Goal: Transaction & Acquisition: Purchase product/service

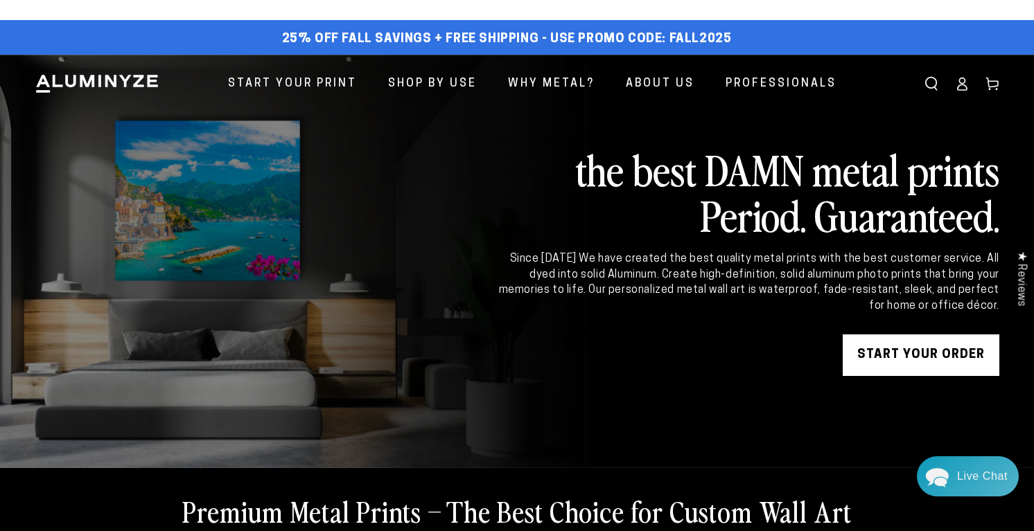
click at [955, 91] on icon at bounding box center [962, 84] width 14 height 14
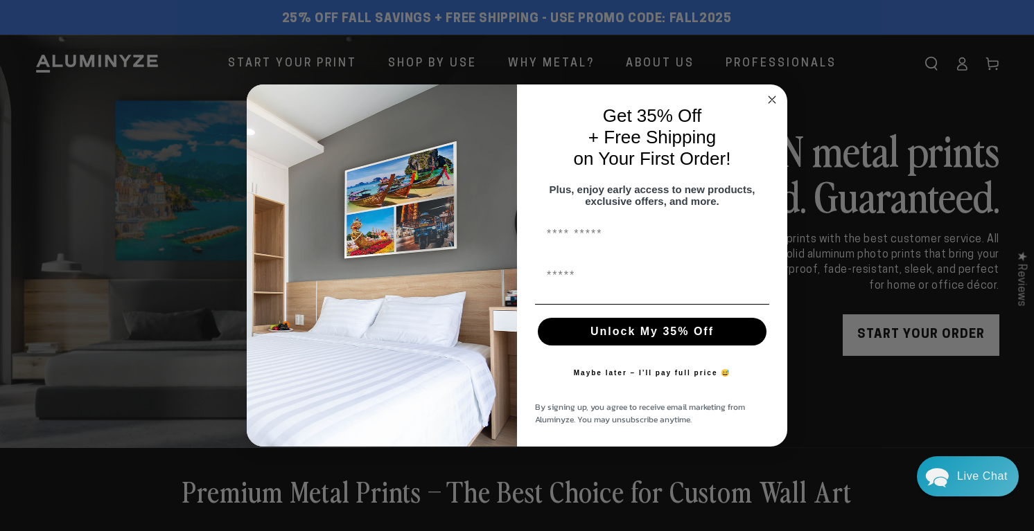
click at [775, 91] on circle "Close dialog" at bounding box center [772, 99] width 16 height 16
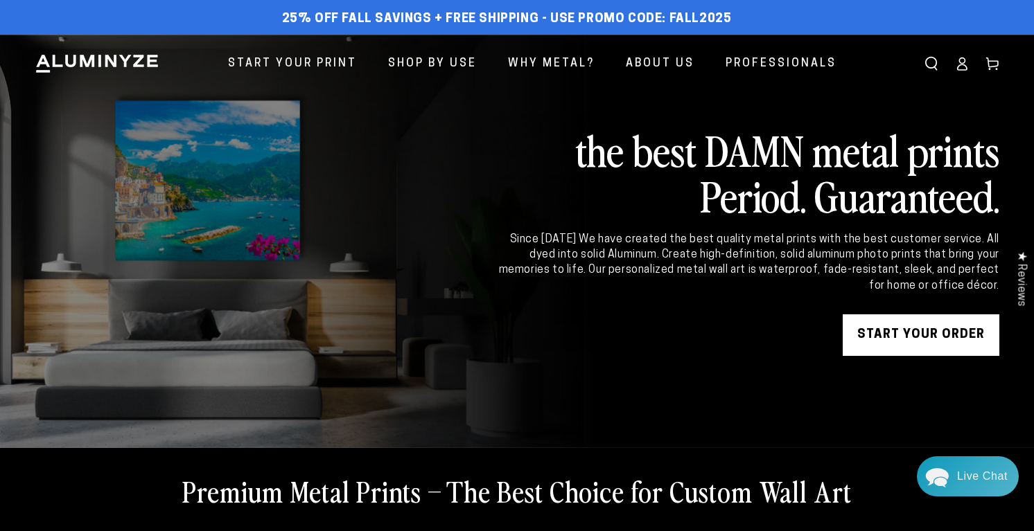
click at [902, 356] on link "START YOUR Order" at bounding box center [921, 336] width 157 height 42
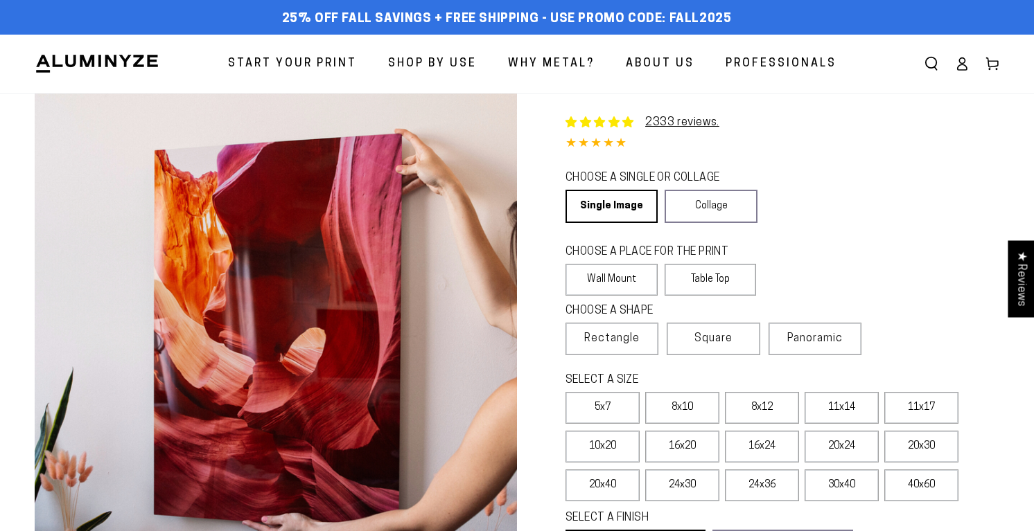
select select "**********"
click at [652, 223] on link "Single Image" at bounding box center [610, 206] width 90 height 33
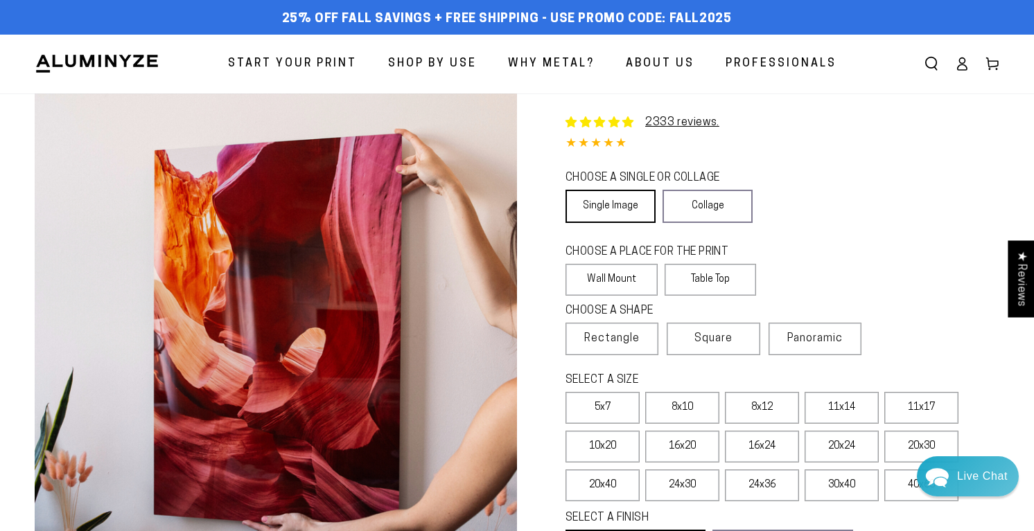
click at [656, 223] on link "Single Image" at bounding box center [610, 206] width 90 height 33
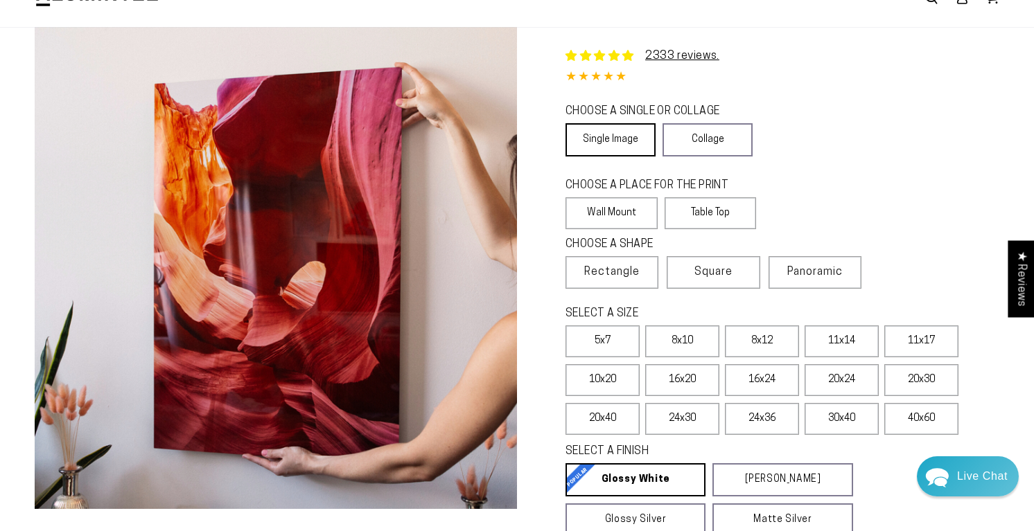
scroll to position [67, 0]
click at [746, 229] on label "Table Top" at bounding box center [711, 213] width 92 height 32
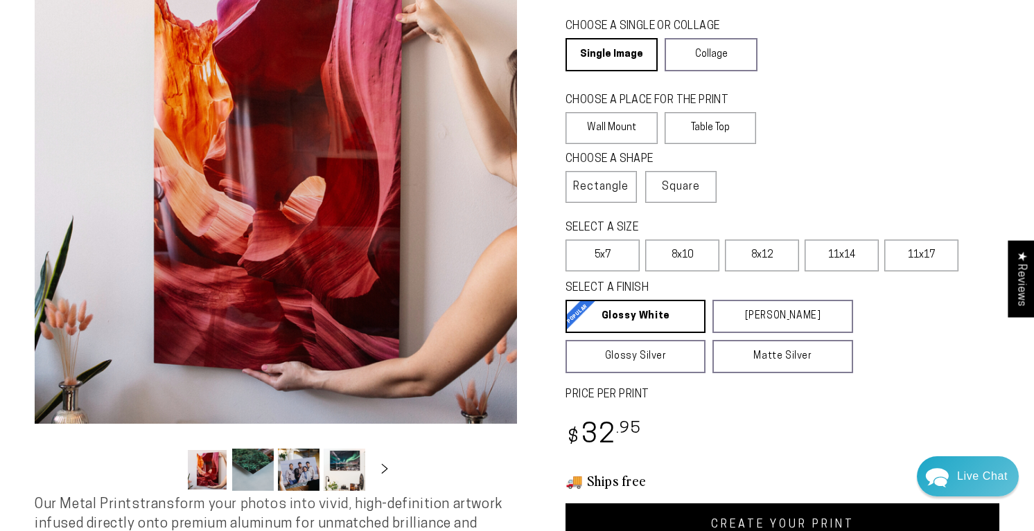
scroll to position [152, 0]
click at [640, 271] on label "5x7" at bounding box center [602, 255] width 74 height 32
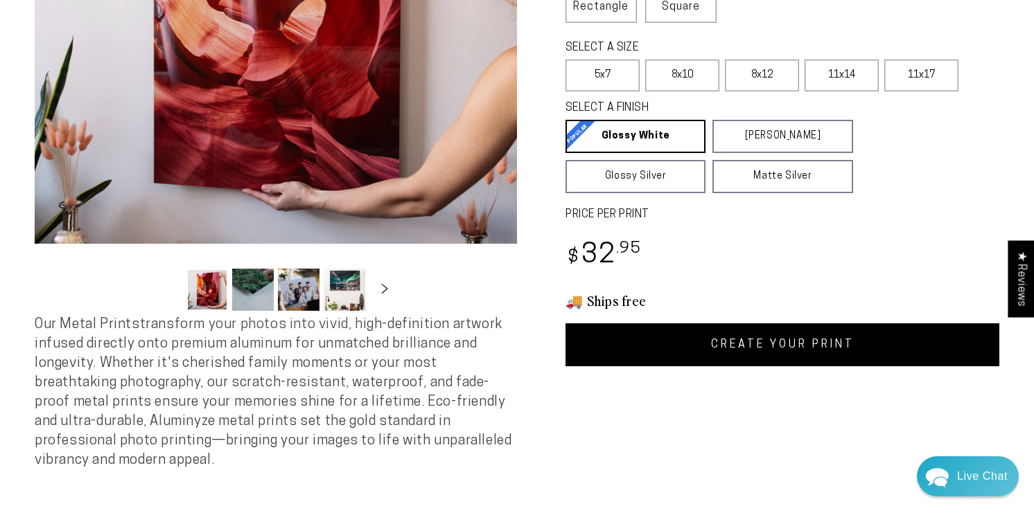
scroll to position [333, 0]
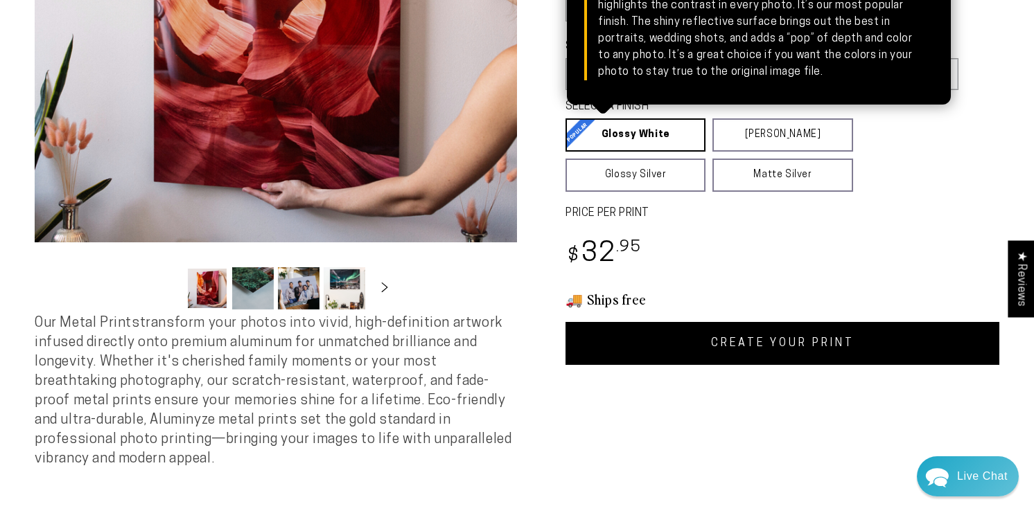
click at [693, 152] on link "Glossy White Glossy White Our bright white glossy surface increases color satur…" at bounding box center [635, 134] width 140 height 33
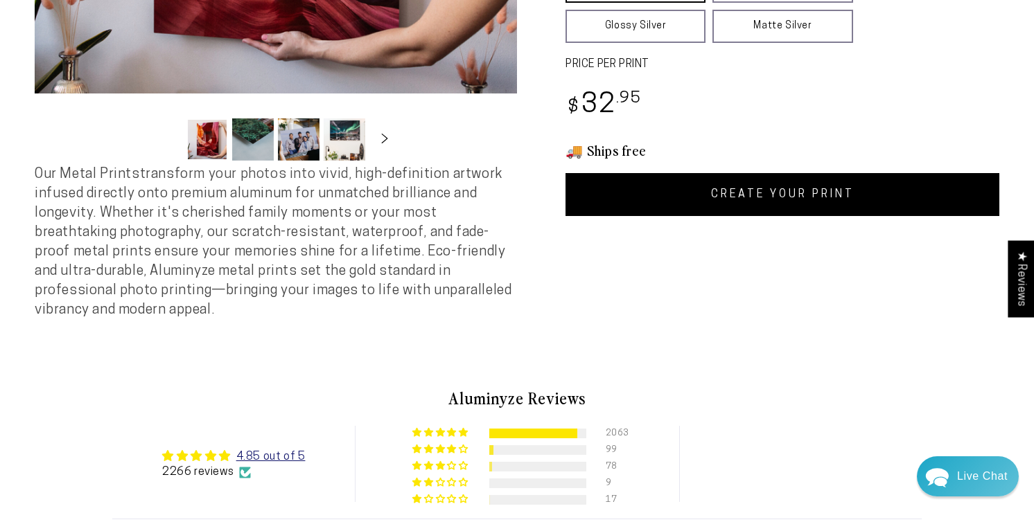
scroll to position [516, 0]
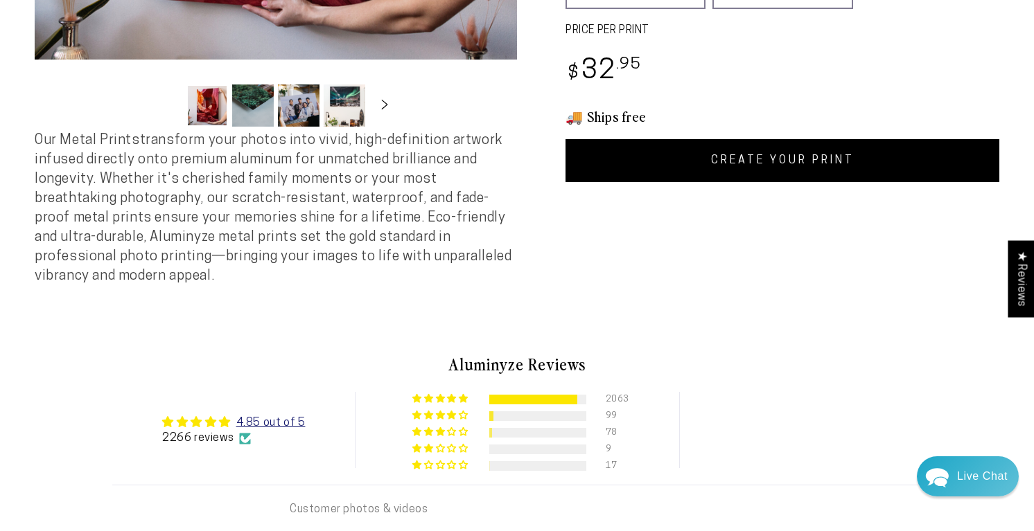
click at [795, 182] on link "CREATE YOUR PRINT" at bounding box center [782, 160] width 434 height 43
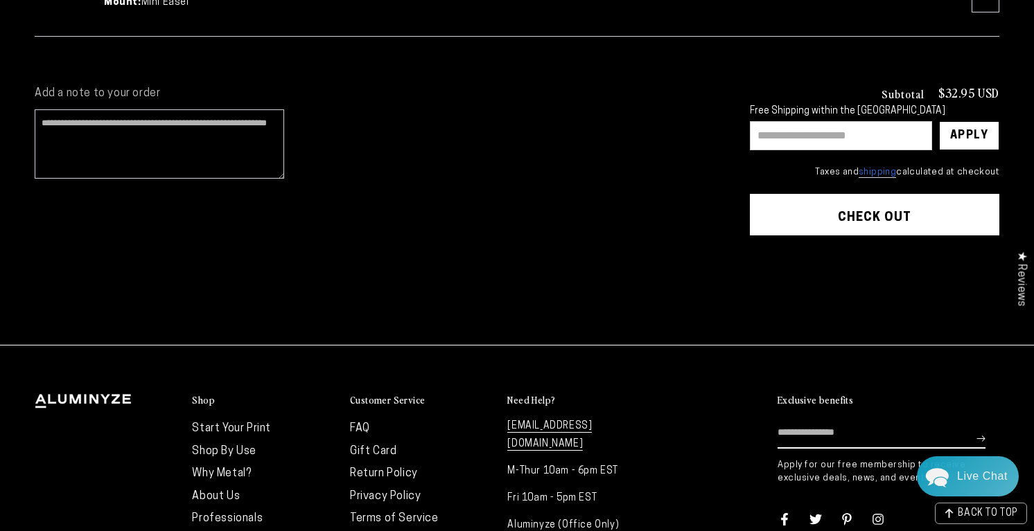
scroll to position [328, 0]
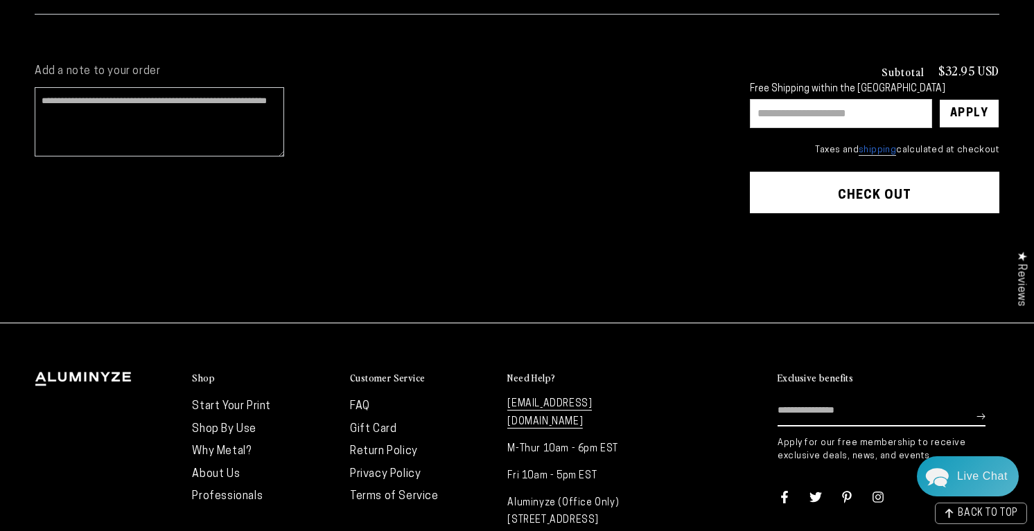
click at [778, 213] on button "Check out" at bounding box center [874, 193] width 249 height 42
